Goal: Use online tool/utility

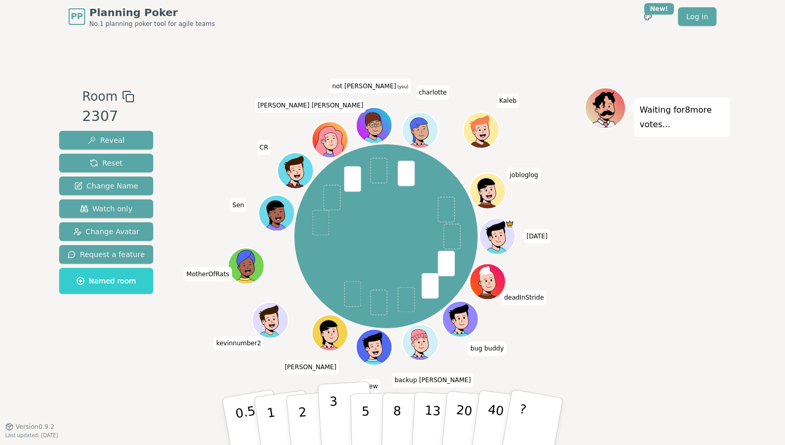
click at [337, 414] on p "3" at bounding box center [334, 422] width 11 height 57
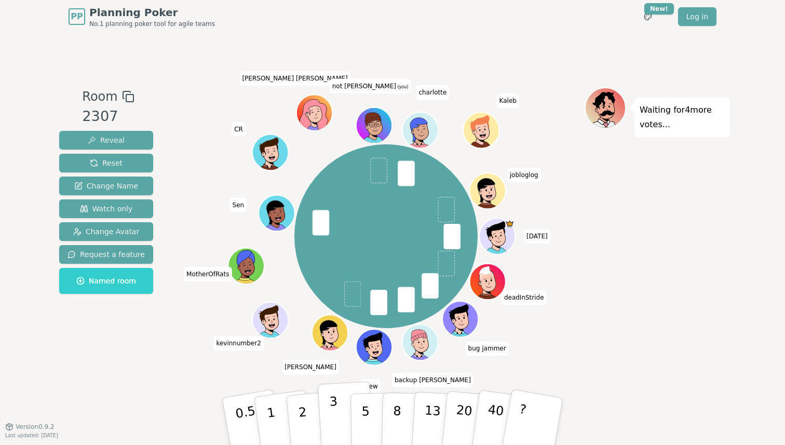
click at [330, 417] on p "3" at bounding box center [334, 422] width 11 height 57
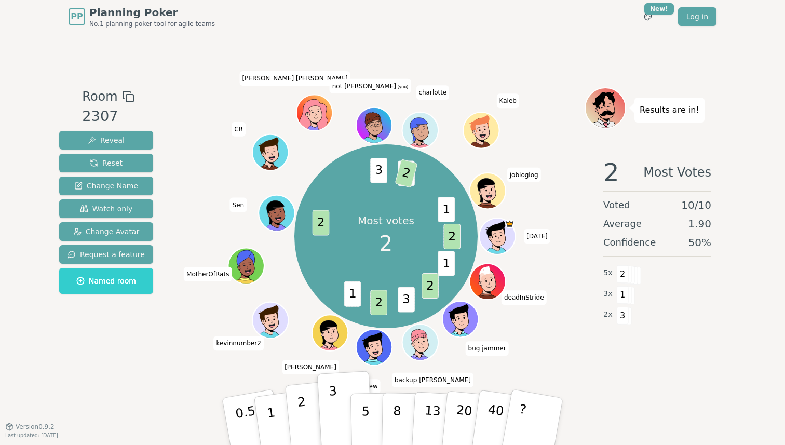
click at [296, 407] on button "2" at bounding box center [314, 421] width 59 height 83
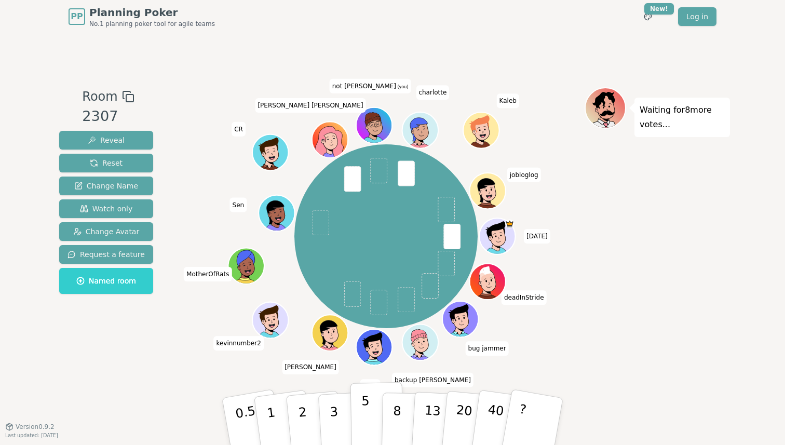
click at [361, 426] on button "5" at bounding box center [376, 421] width 53 height 79
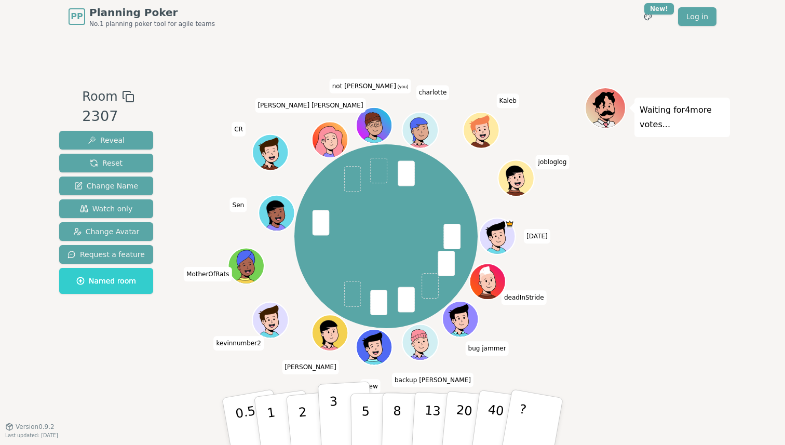
click at [331, 420] on p "3" at bounding box center [334, 422] width 11 height 57
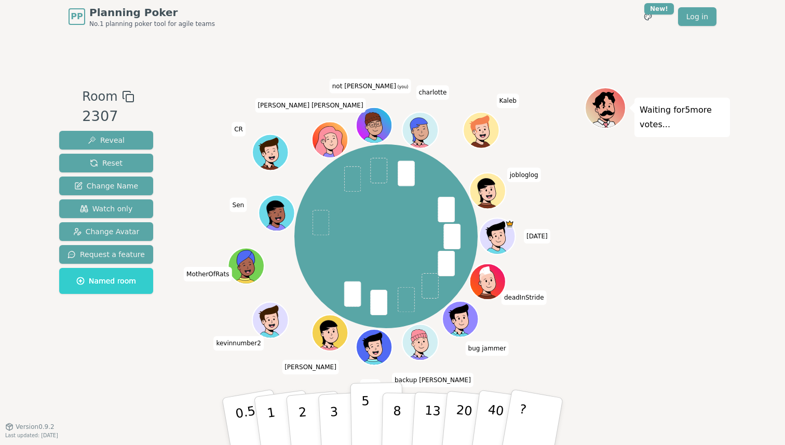
click at [366, 417] on p "5" at bounding box center [365, 421] width 9 height 56
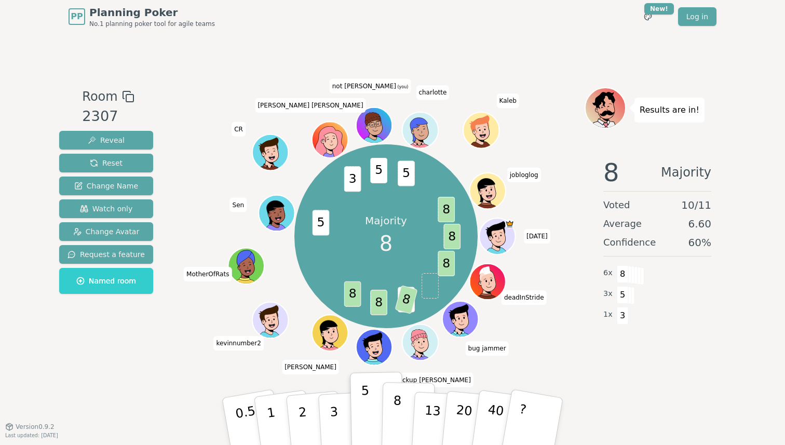
click at [396, 418] on p "8" at bounding box center [396, 421] width 9 height 56
